Goal: Task Accomplishment & Management: Use online tool/utility

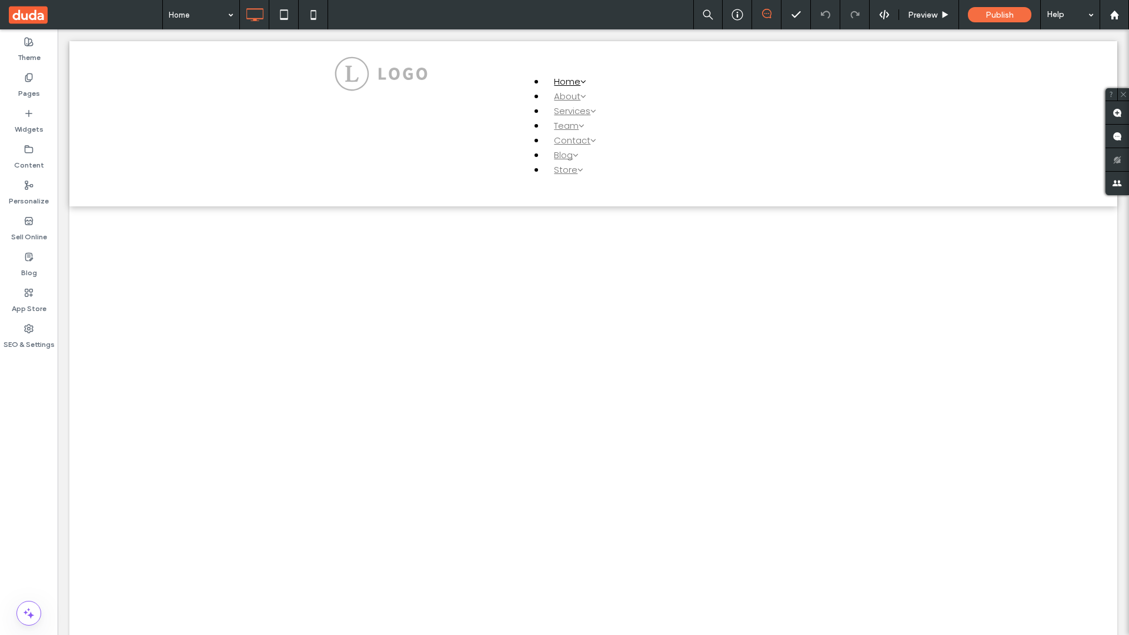
click at [29, 121] on label "Widgets" at bounding box center [29, 126] width 29 height 16
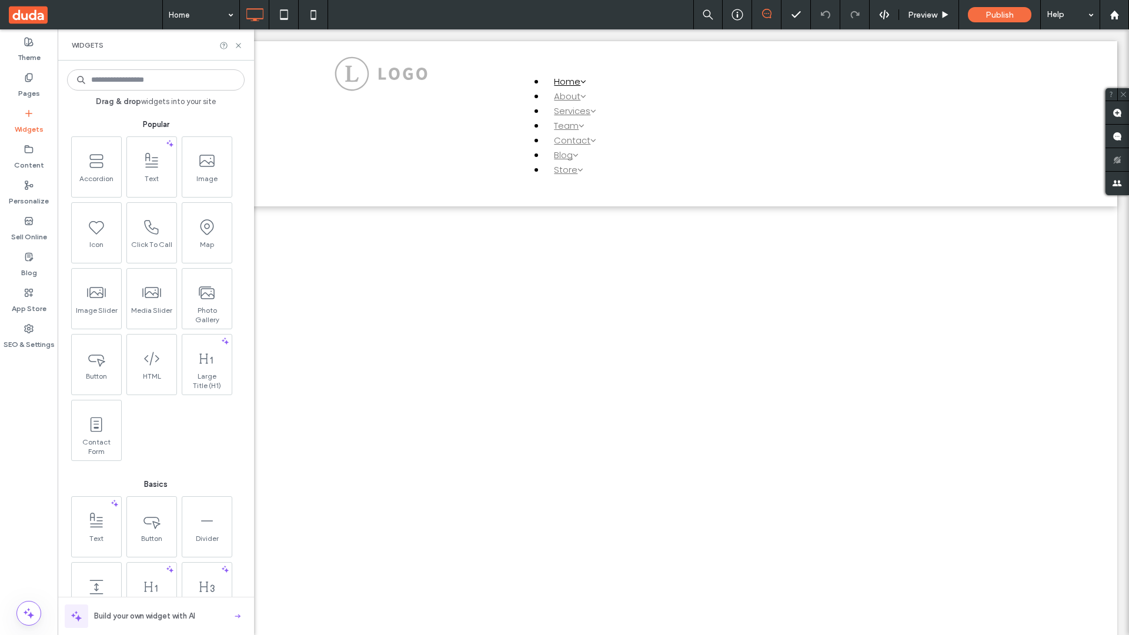
click at [206, 298] on use at bounding box center [206, 293] width 15 height 12
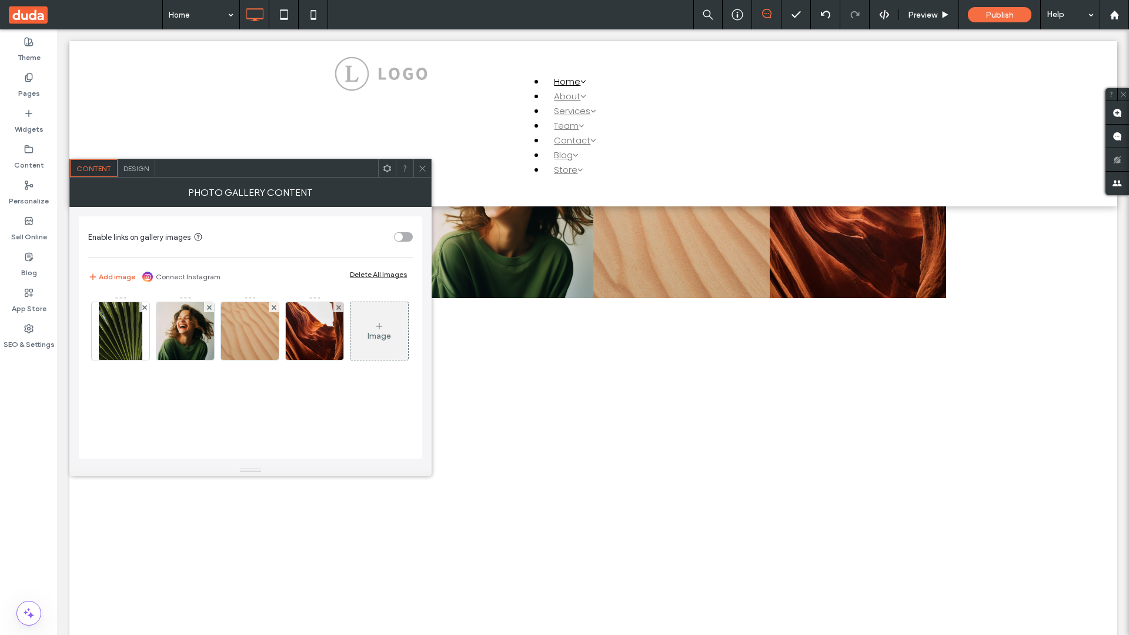
click at [85, 15] on span at bounding box center [86, 14] width 154 height 29
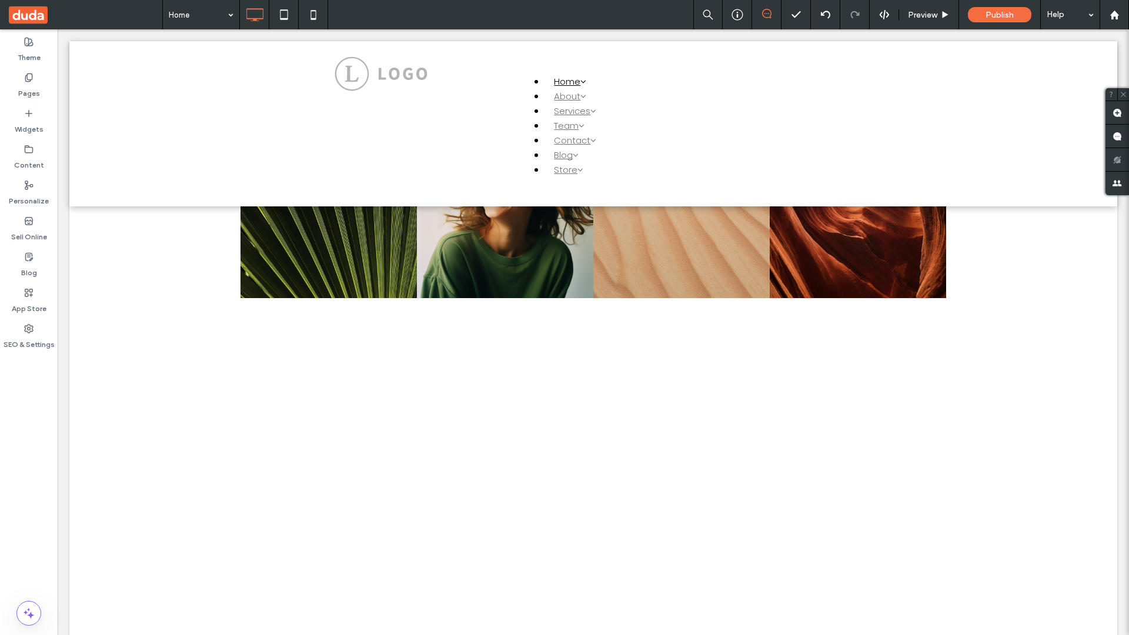
click at [85, 15] on span at bounding box center [86, 14] width 154 height 29
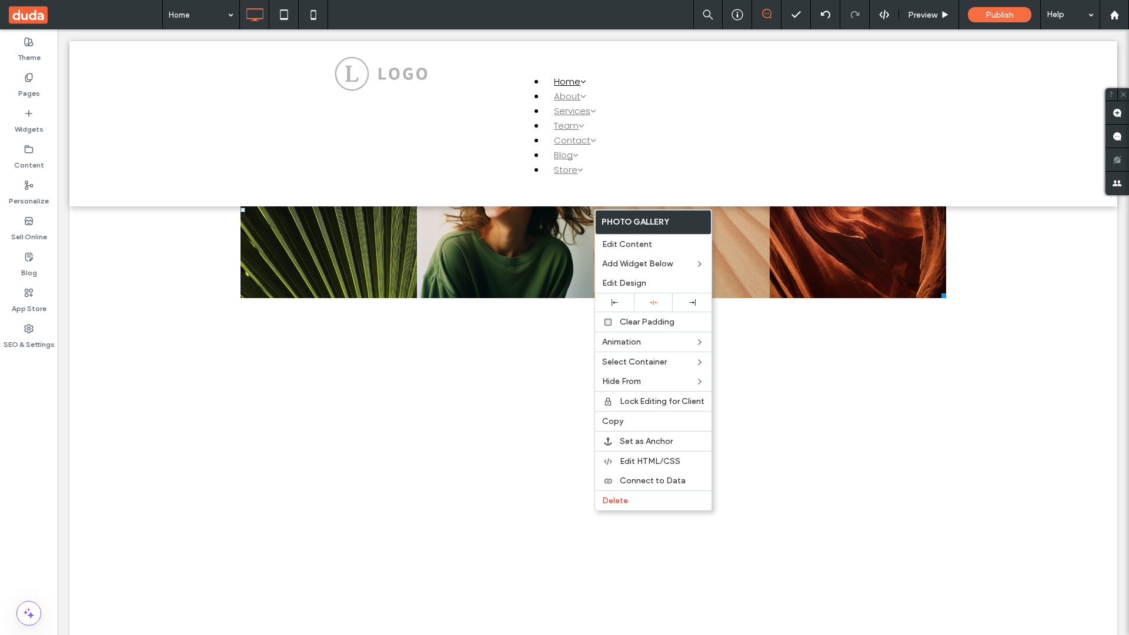
click at [654, 481] on span "Connect to Data" at bounding box center [653, 481] width 66 height 10
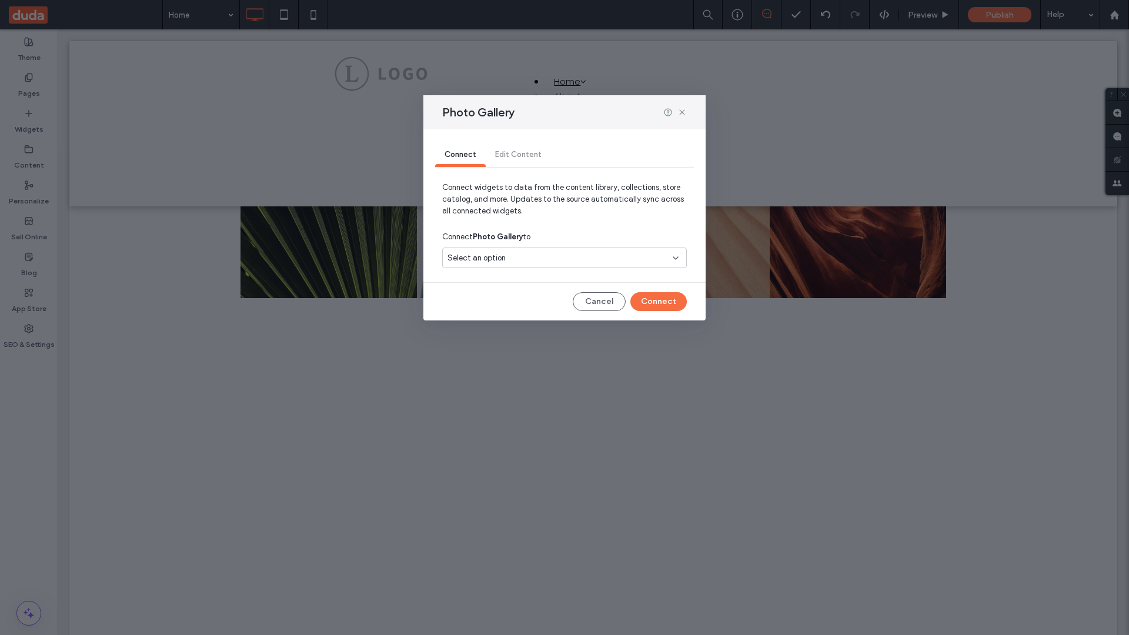
click at [565, 258] on div "Select an option" at bounding box center [558, 258] width 220 height 12
click at [503, 299] on span "Internal Collection 1" at bounding box center [503, 299] width 69 height 12
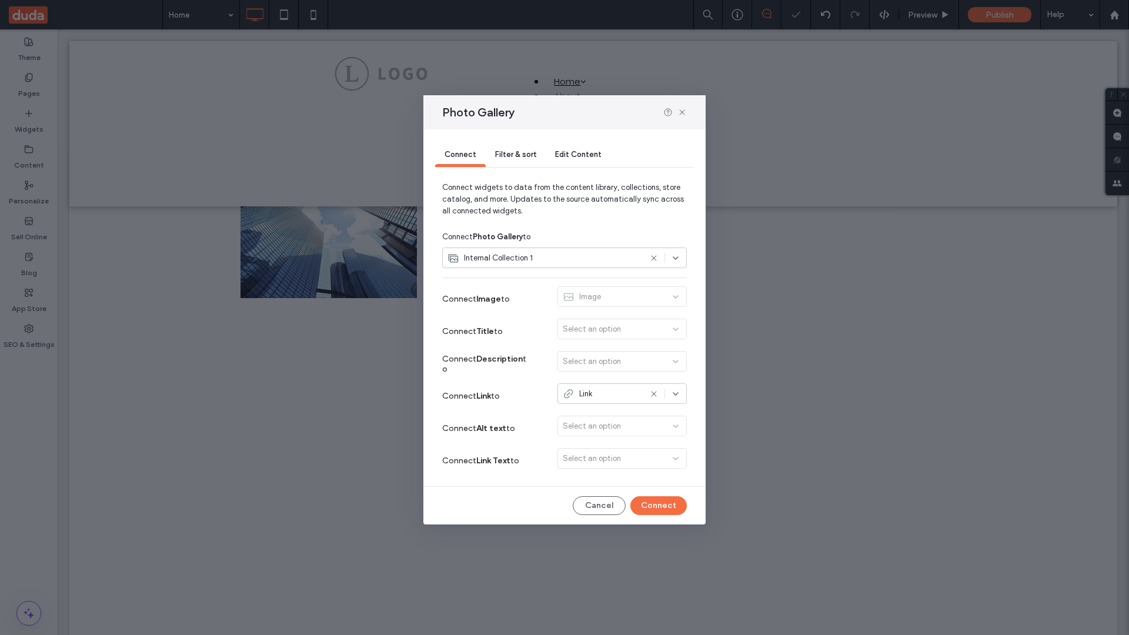
click at [659, 506] on button "Connect" at bounding box center [658, 505] width 56 height 19
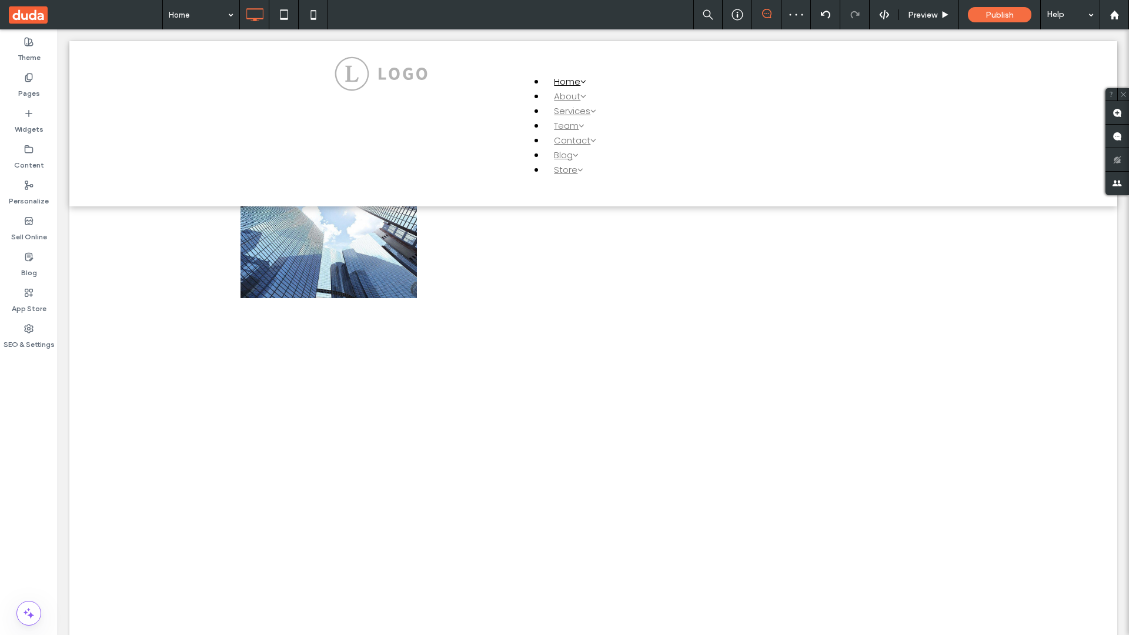
click at [29, 157] on label "Content" at bounding box center [29, 162] width 30 height 16
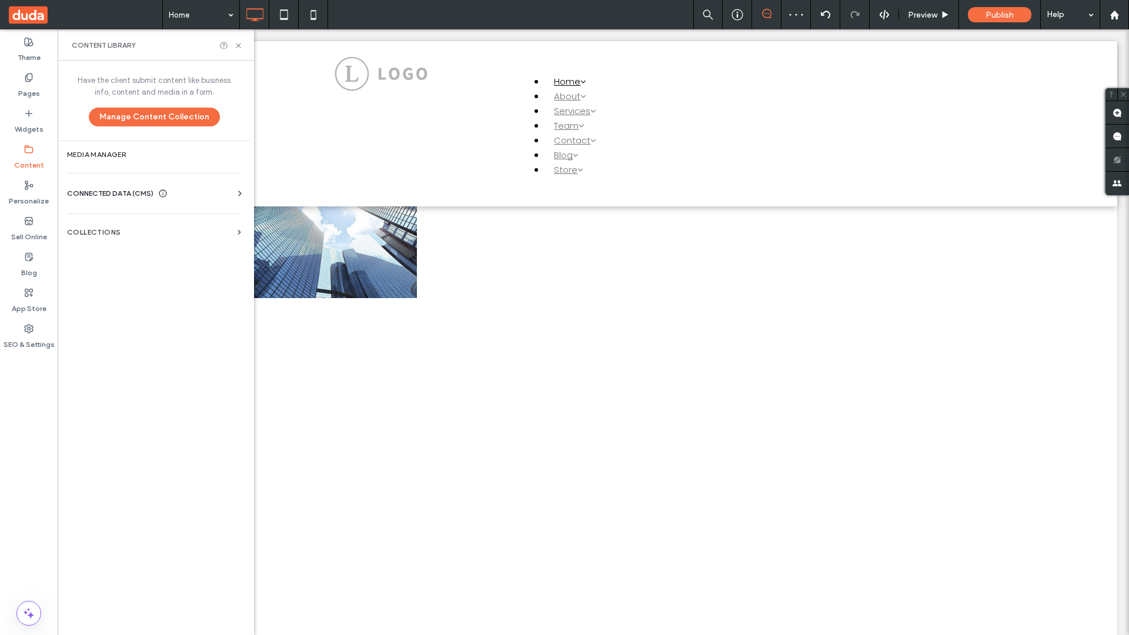
click at [154, 232] on label "Collections" at bounding box center [150, 232] width 166 height 8
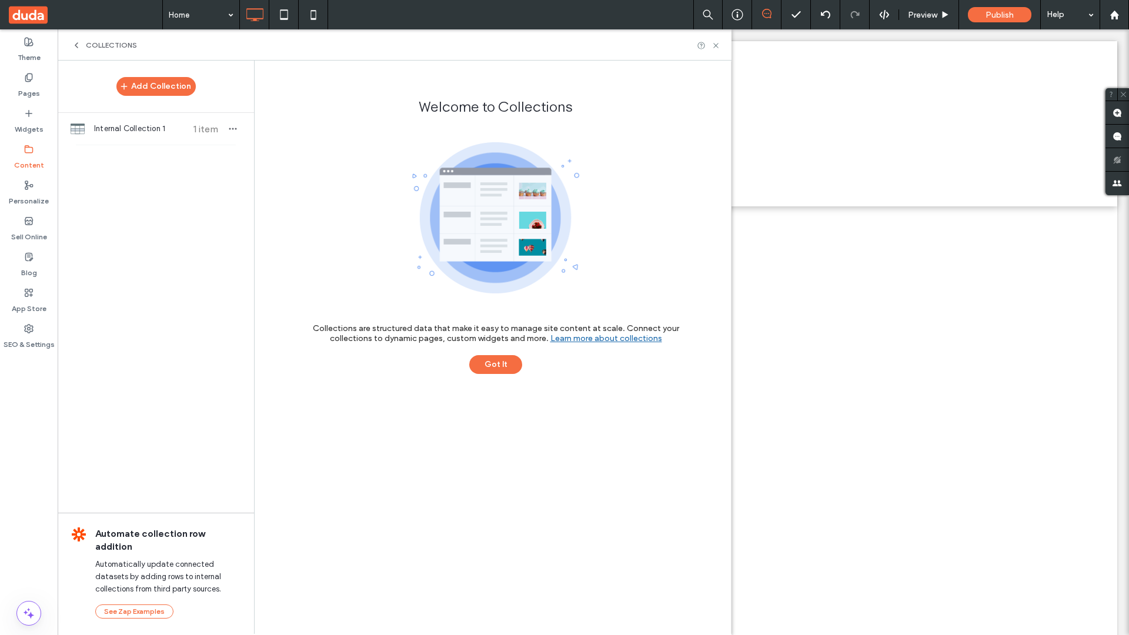
click at [156, 129] on span "Internal Collection 1" at bounding box center [138, 129] width 88 height 12
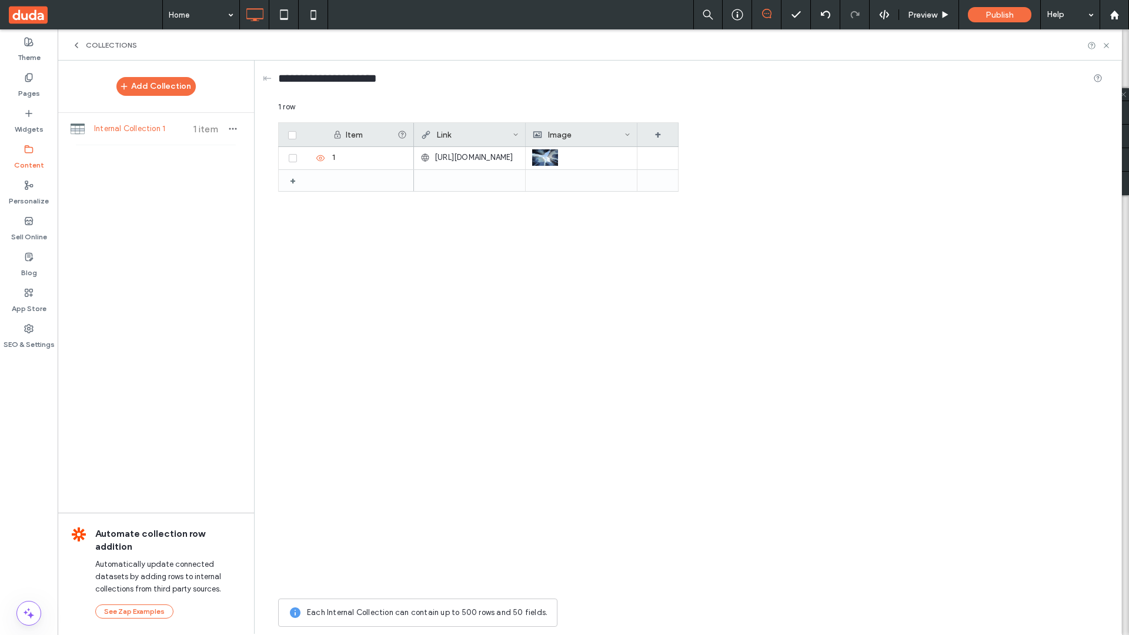
click at [516, 135] on icon at bounding box center [516, 135] width 6 height 6
click at [468, 159] on div "Delete Field" at bounding box center [469, 159] width 108 height 22
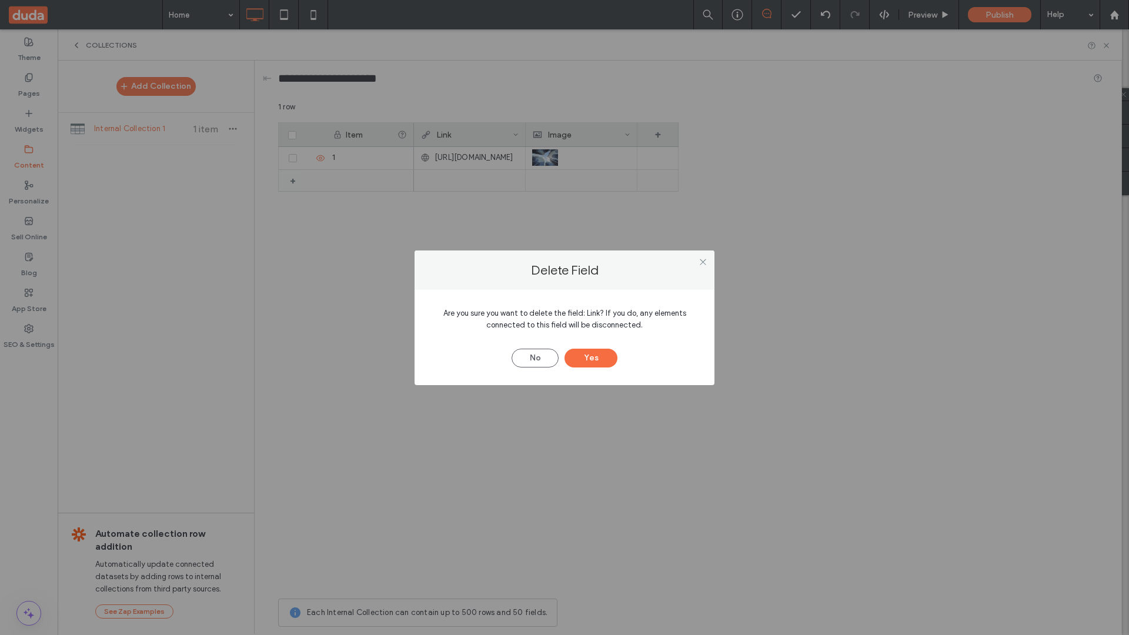
click at [591, 358] on button "Yes" at bounding box center [591, 358] width 53 height 19
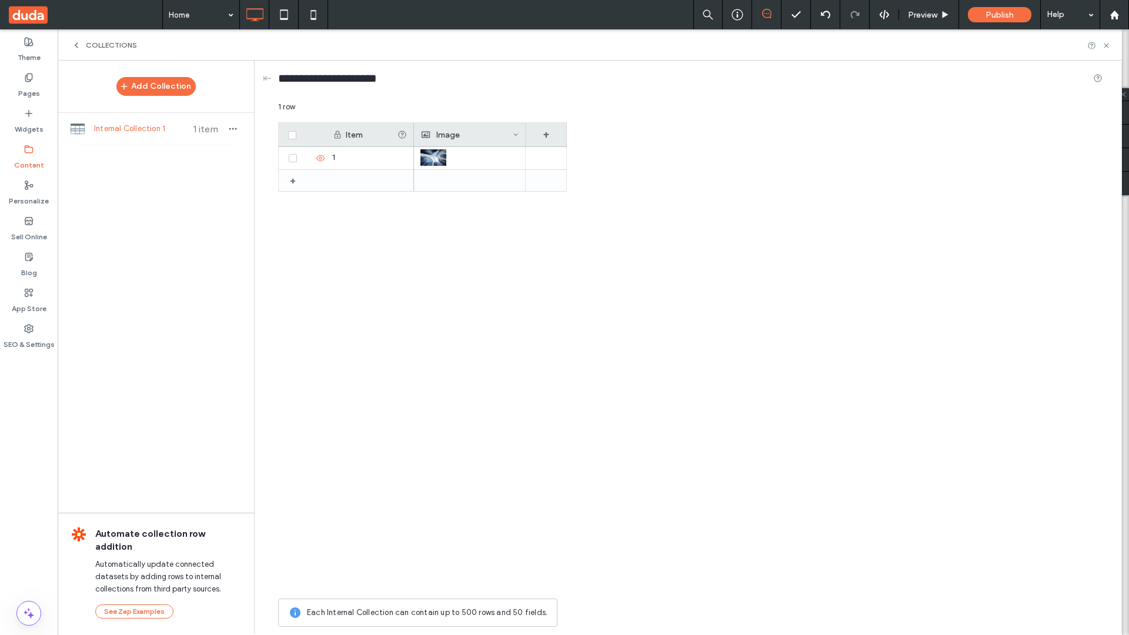
click at [112, 45] on span "Collections" at bounding box center [111, 45] width 51 height 9
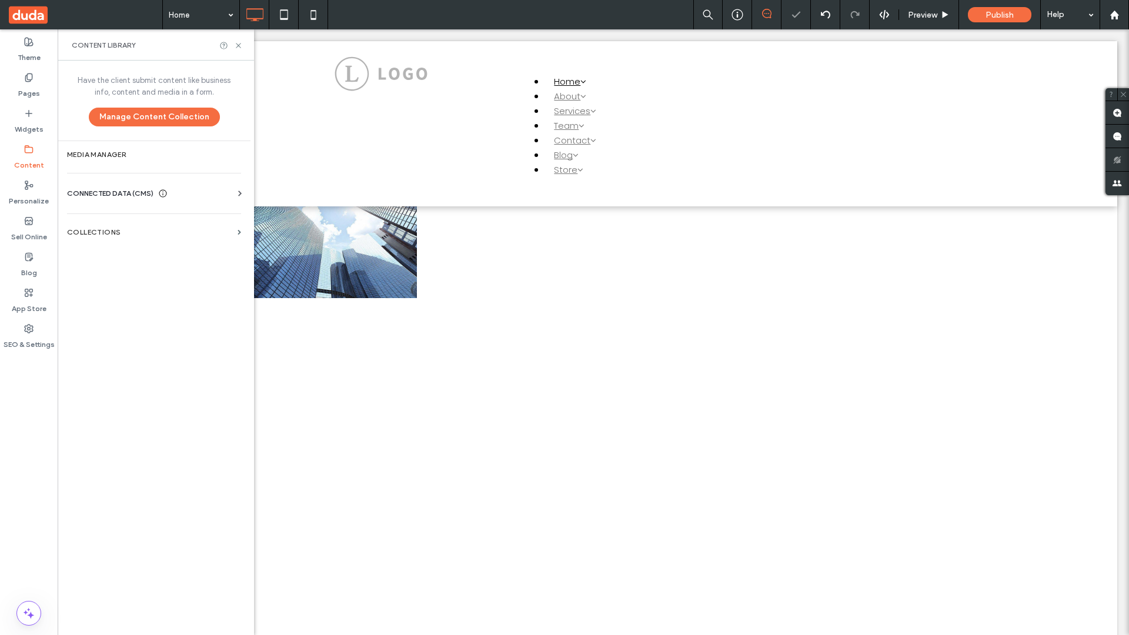
click at [238, 45] on use at bounding box center [238, 45] width 5 height 5
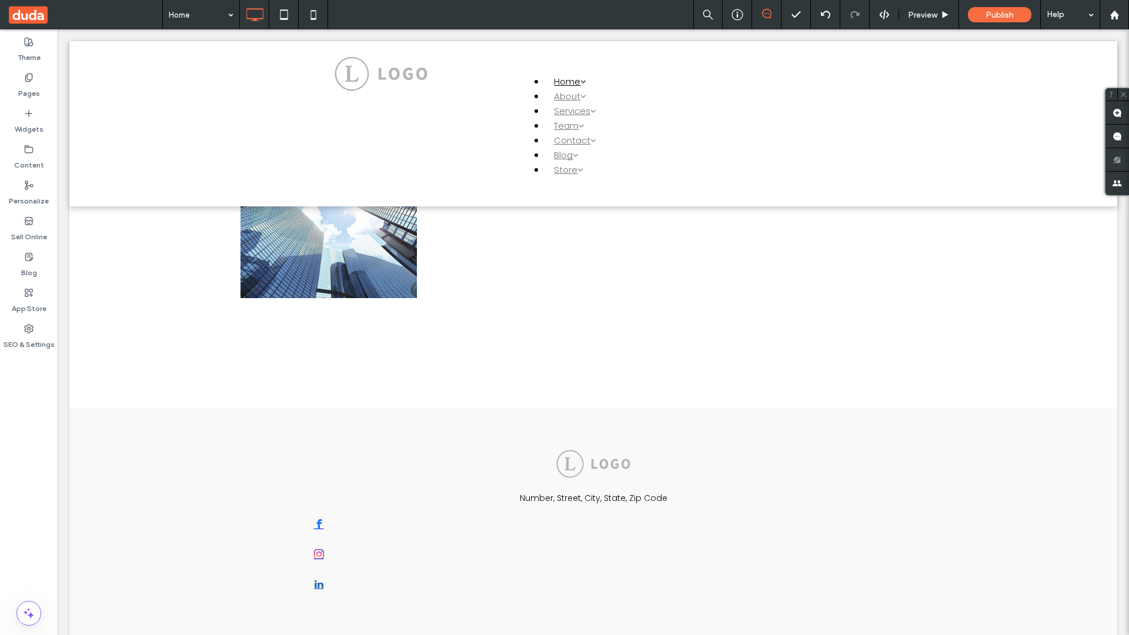
click at [85, 15] on span at bounding box center [86, 14] width 154 height 29
click at [29, 157] on label "Content" at bounding box center [29, 162] width 30 height 16
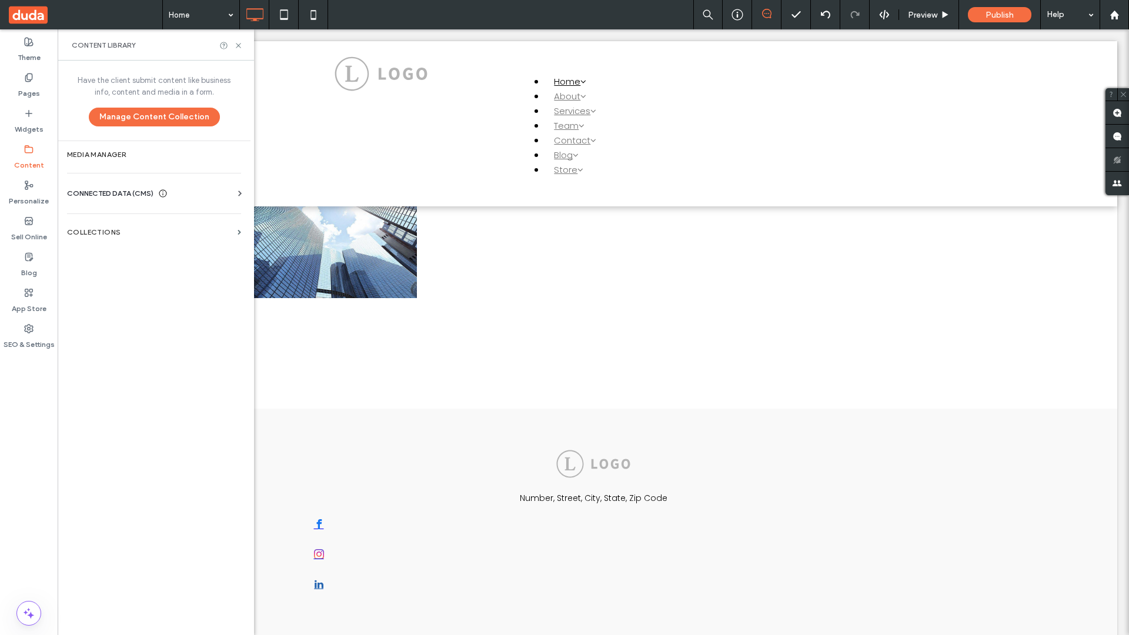
click at [154, 232] on label "Collections" at bounding box center [150, 232] width 166 height 8
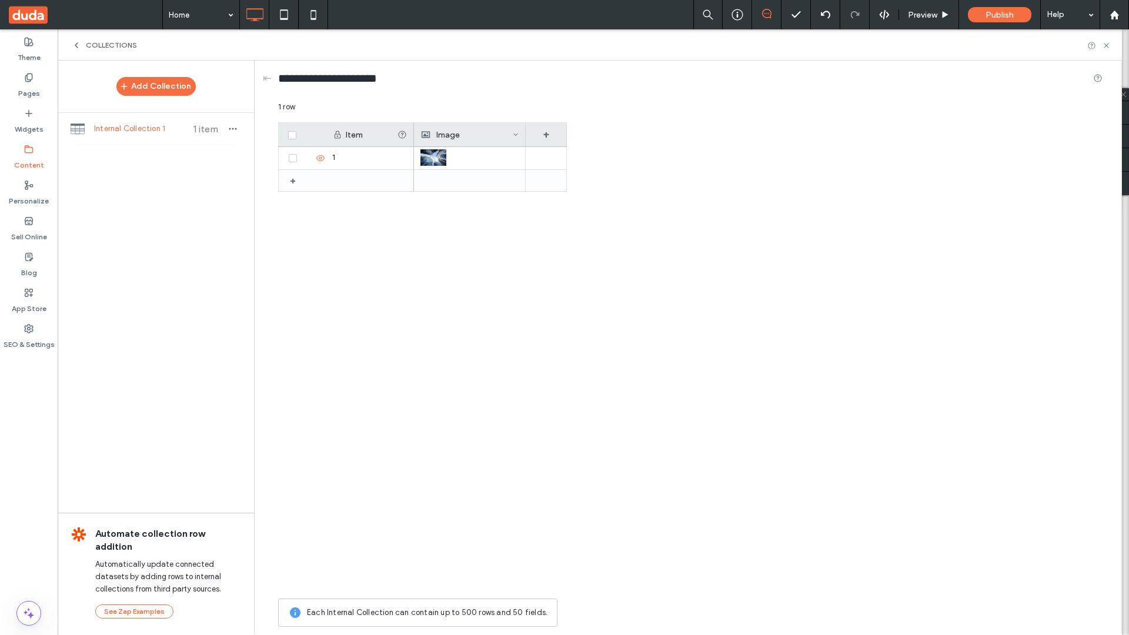
click at [1106, 45] on use at bounding box center [1106, 45] width 5 height 5
